Goal: Obtain resource: Download file/media

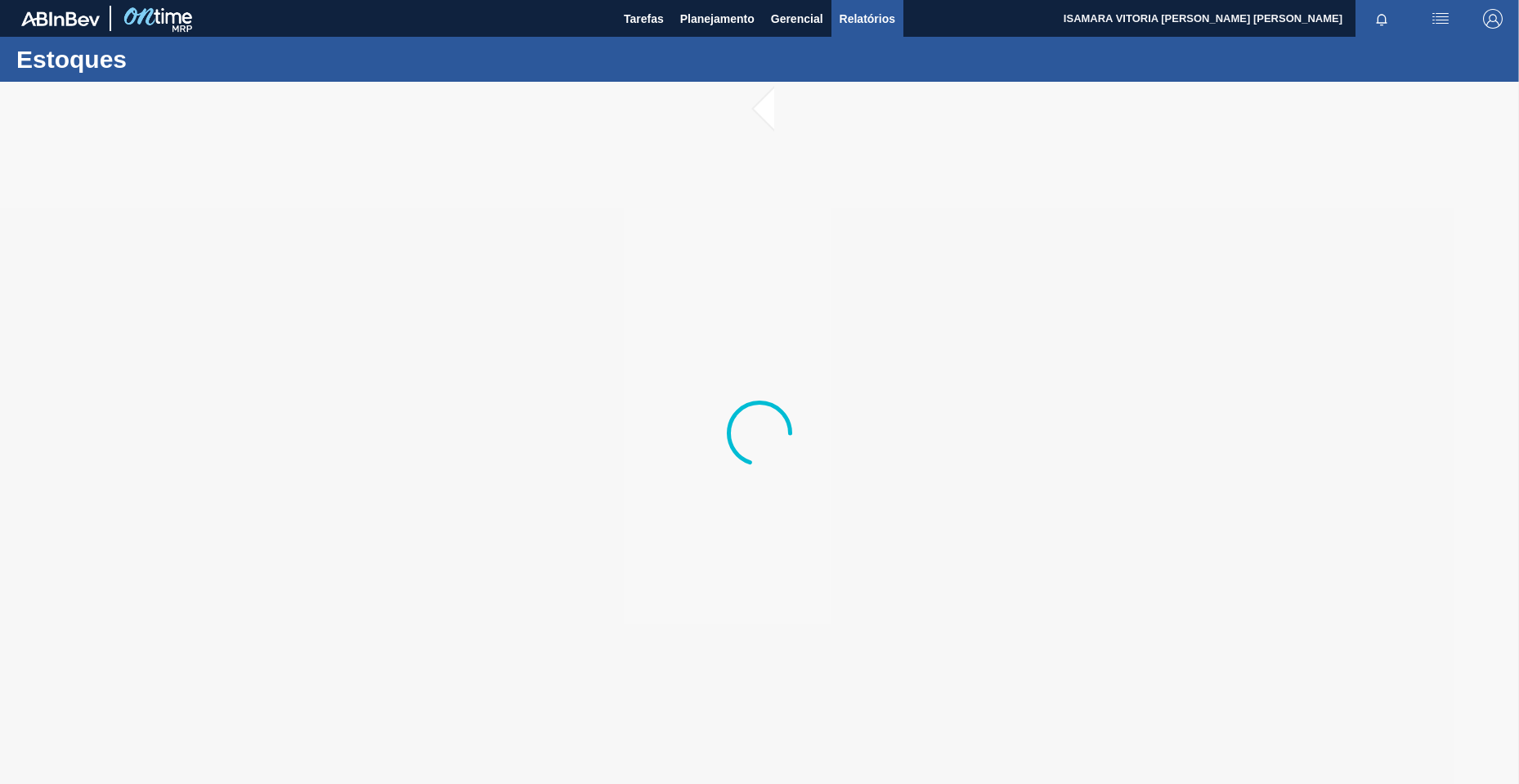
click at [853, 21] on span "Relatórios" at bounding box center [868, 19] width 56 height 19
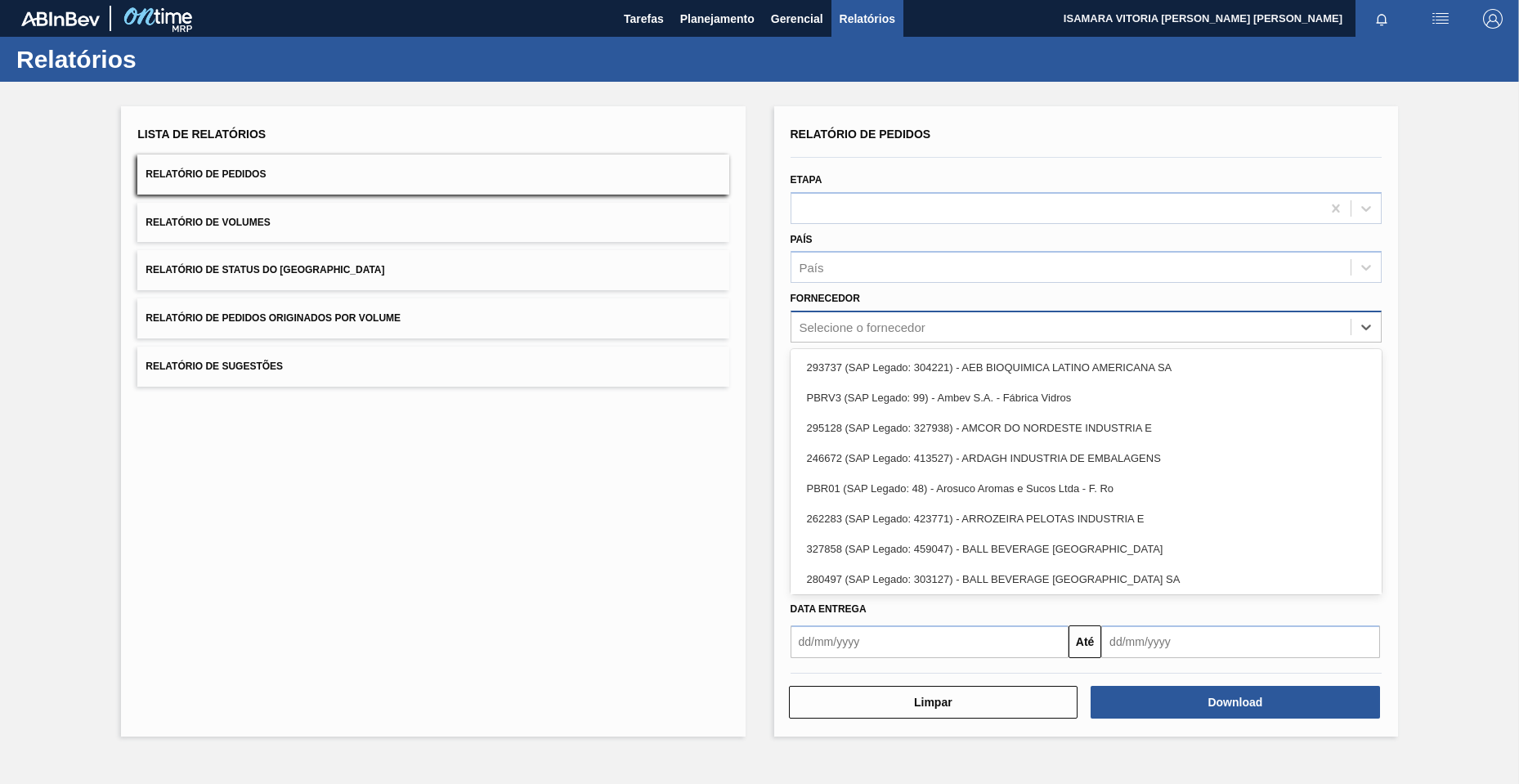
click at [875, 329] on div "Selecione o fornecedor" at bounding box center [862, 327] width 126 height 14
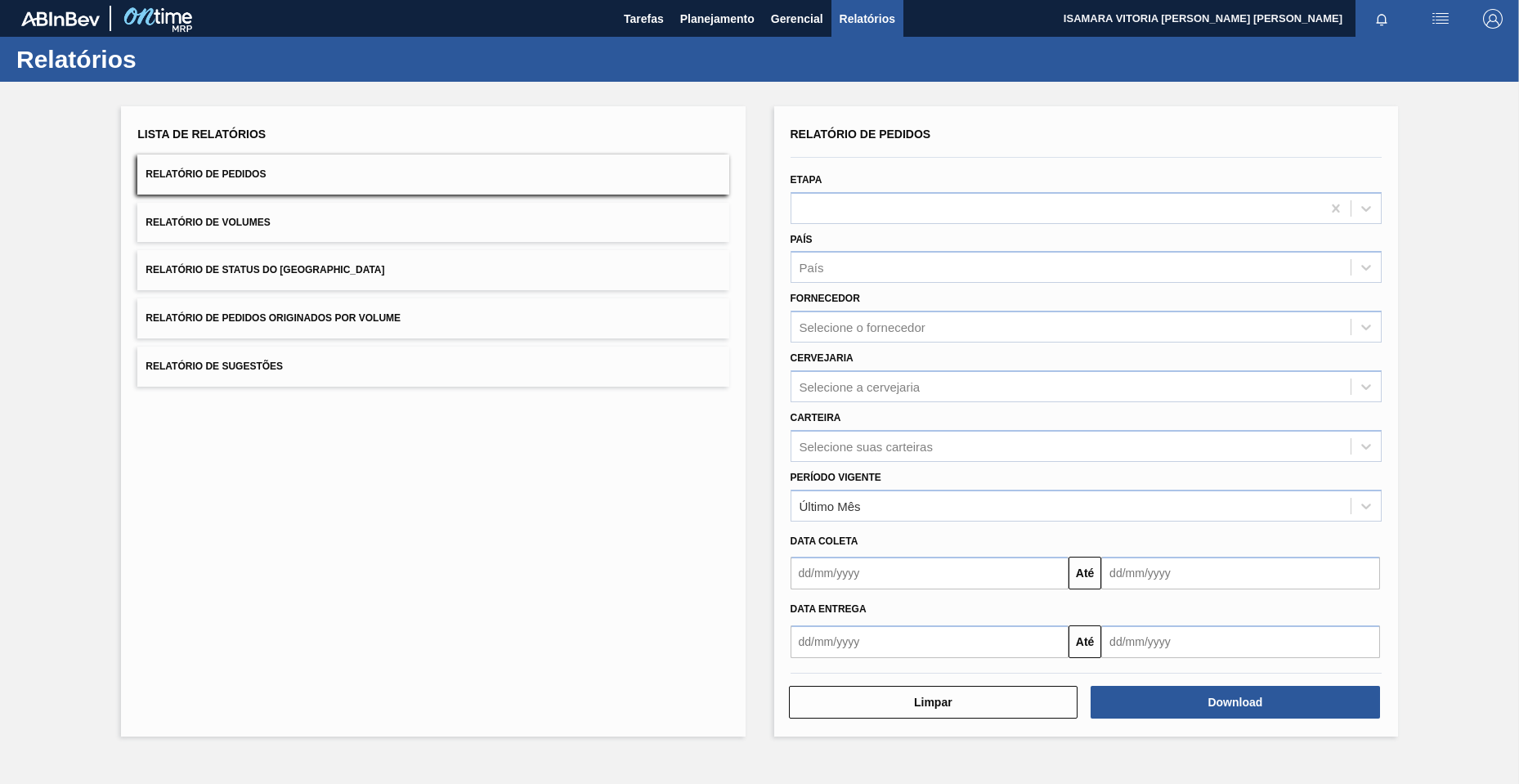
click at [676, 393] on div "Lista de Relatórios Relatório de Pedidos Relatório de Volumes Relatório de Stat…" at bounding box center [432, 421] width 624 height 630
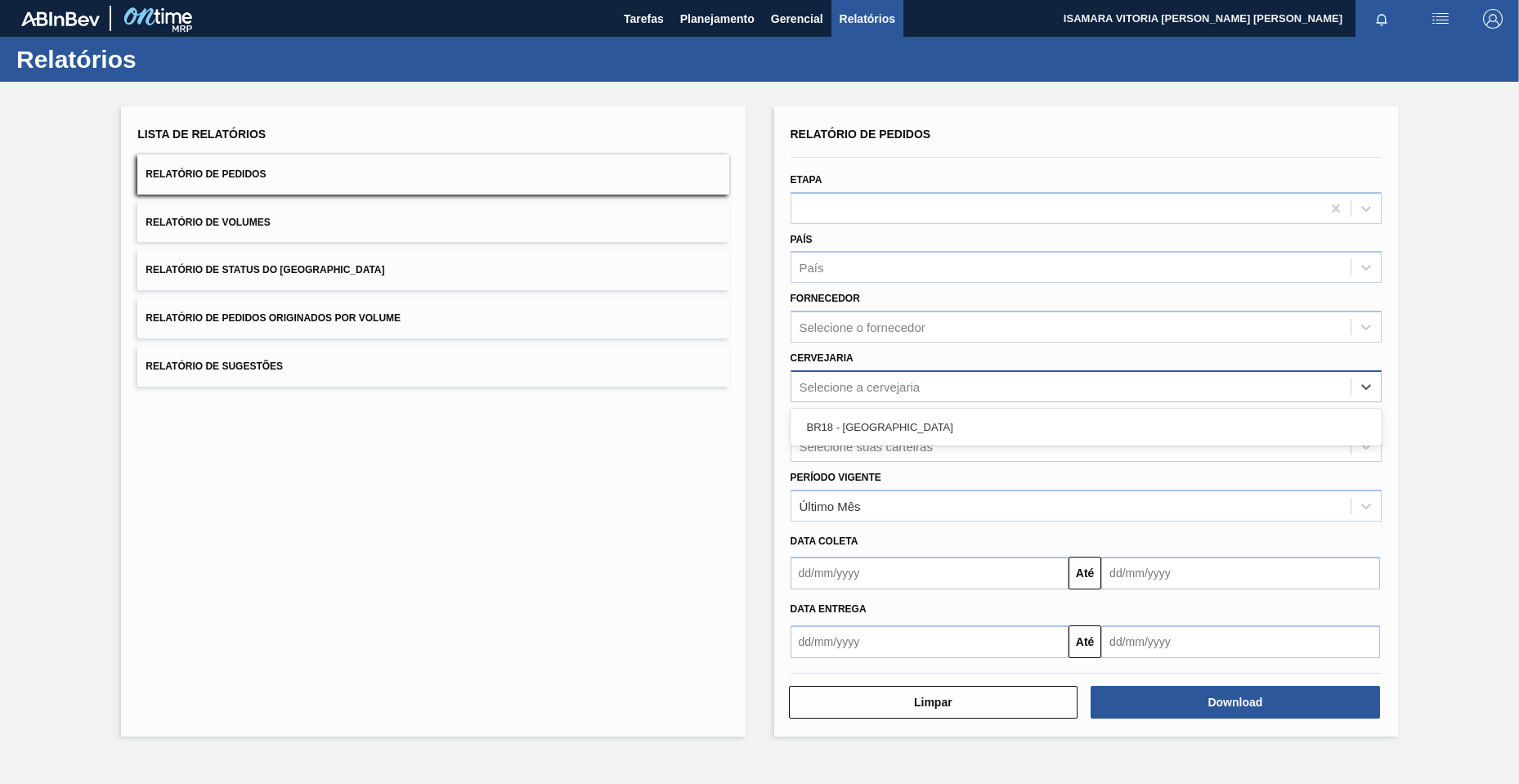
click at [943, 386] on div "Selecione a cervejaria" at bounding box center [1071, 386] width 560 height 24
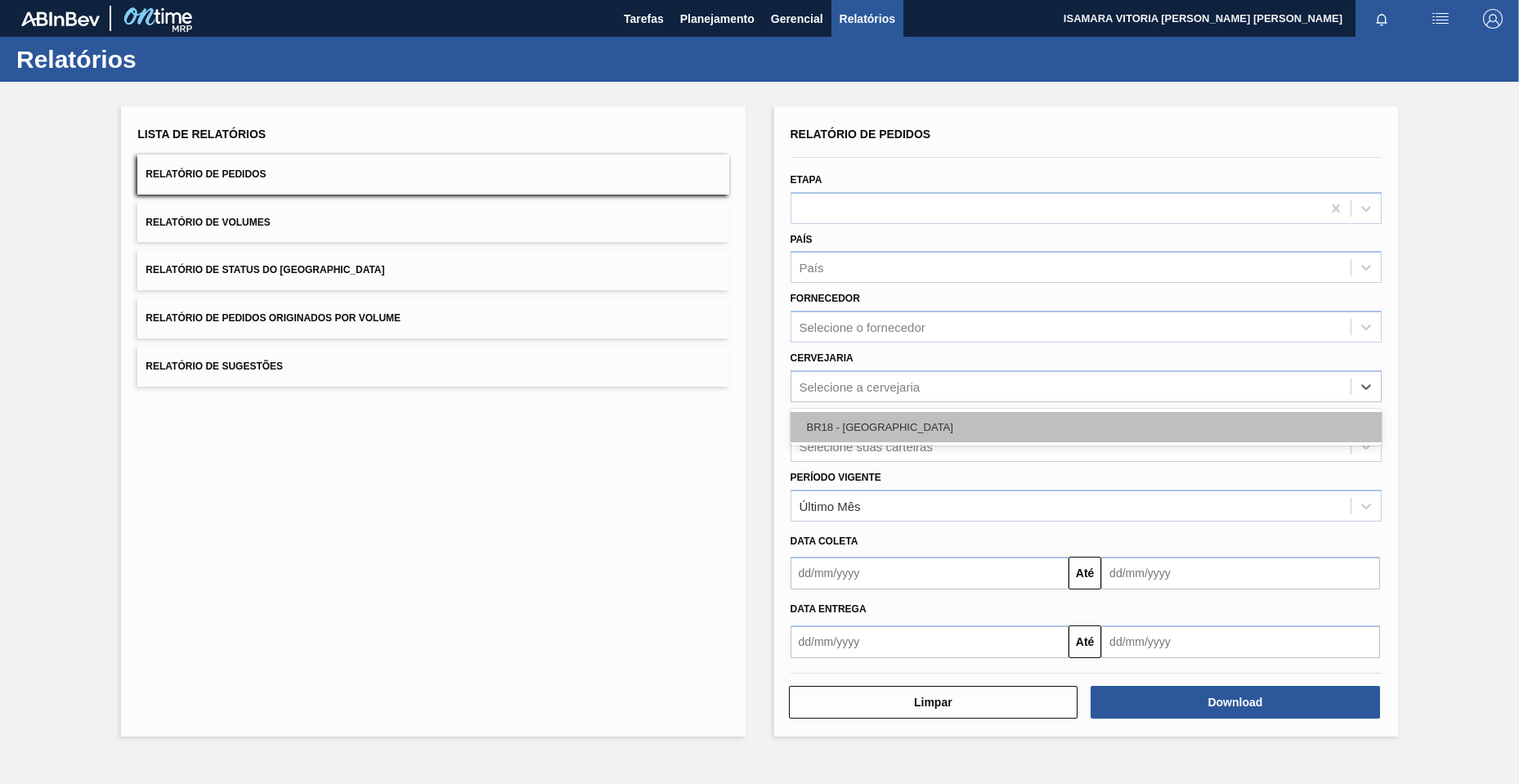
click at [902, 429] on div "BR18 - [GEOGRAPHIC_DATA]" at bounding box center [1086, 427] width 591 height 31
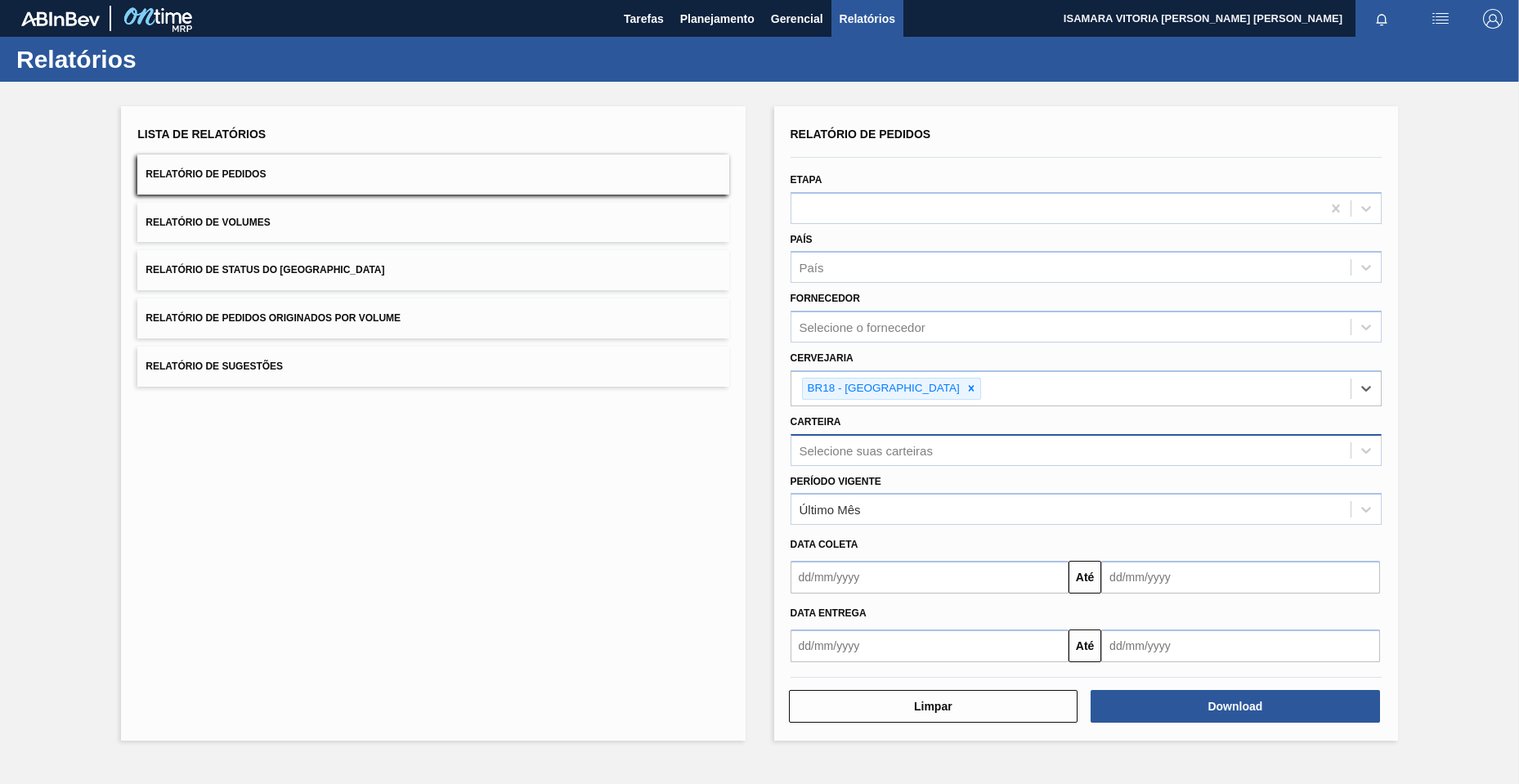
click at [885, 445] on div "Selecione suas carteiras" at bounding box center [866, 449] width 134 height 14
click at [720, 546] on div "Lista de Relatórios Relatório de Pedidos Relatório de Volumes Relatório de Stat…" at bounding box center [432, 424] width 624 height 635
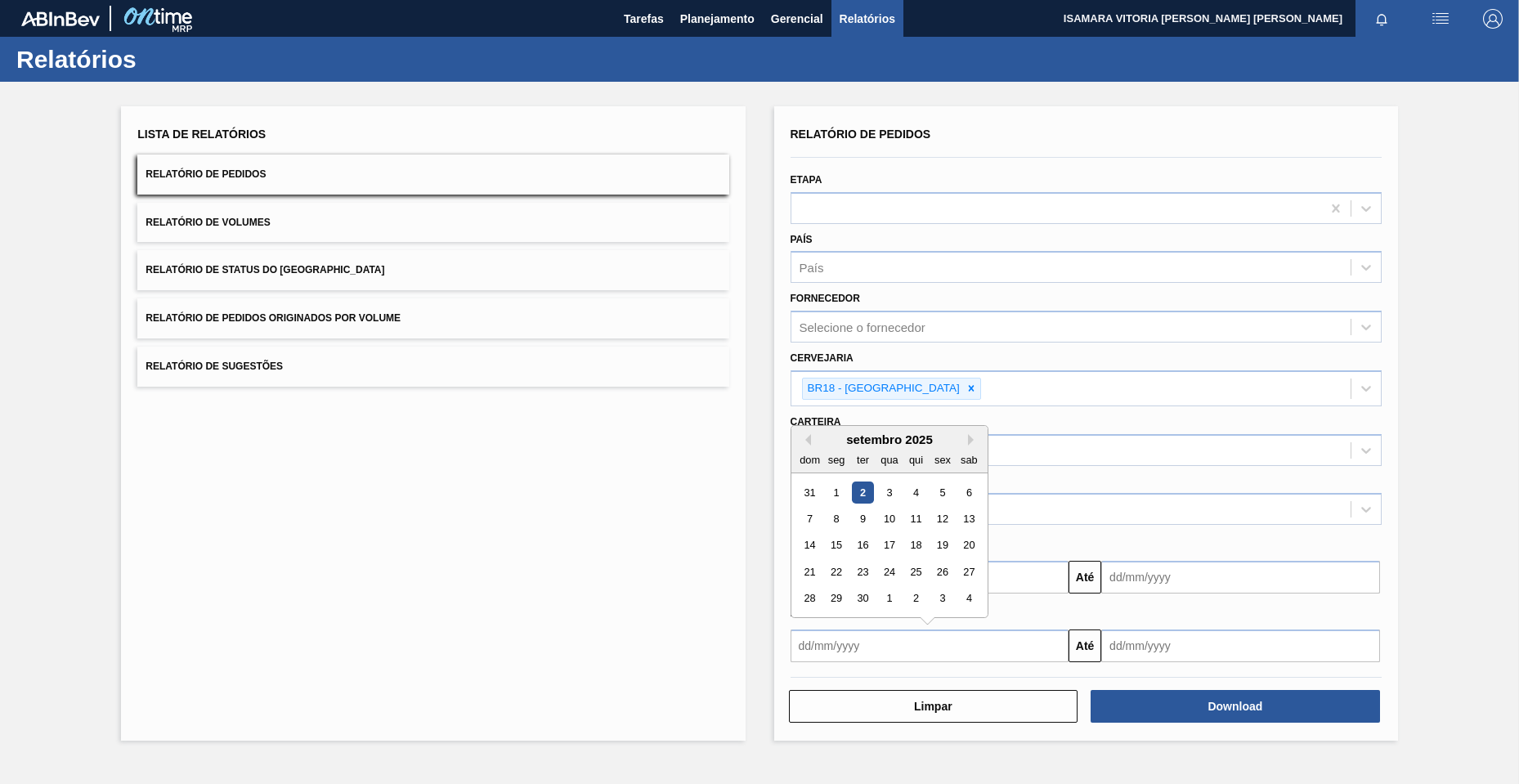
click at [904, 635] on input "text" at bounding box center [930, 645] width 278 height 32
click at [841, 490] on div "1" at bounding box center [836, 493] width 22 height 22
type input "[DATE]"
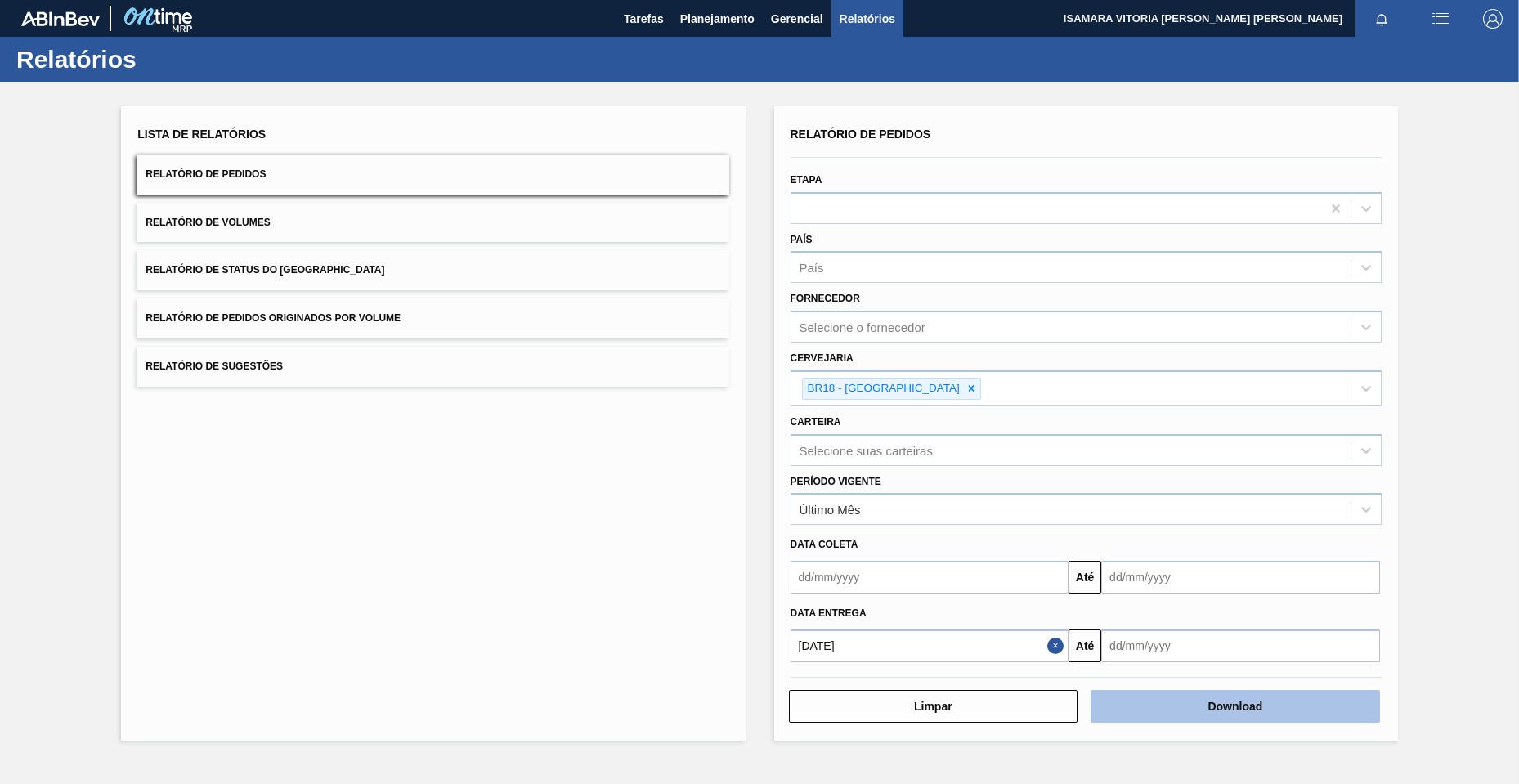
click at [1205, 706] on button "Download" at bounding box center [1235, 705] width 290 height 32
